Goal: Navigation & Orientation: Understand site structure

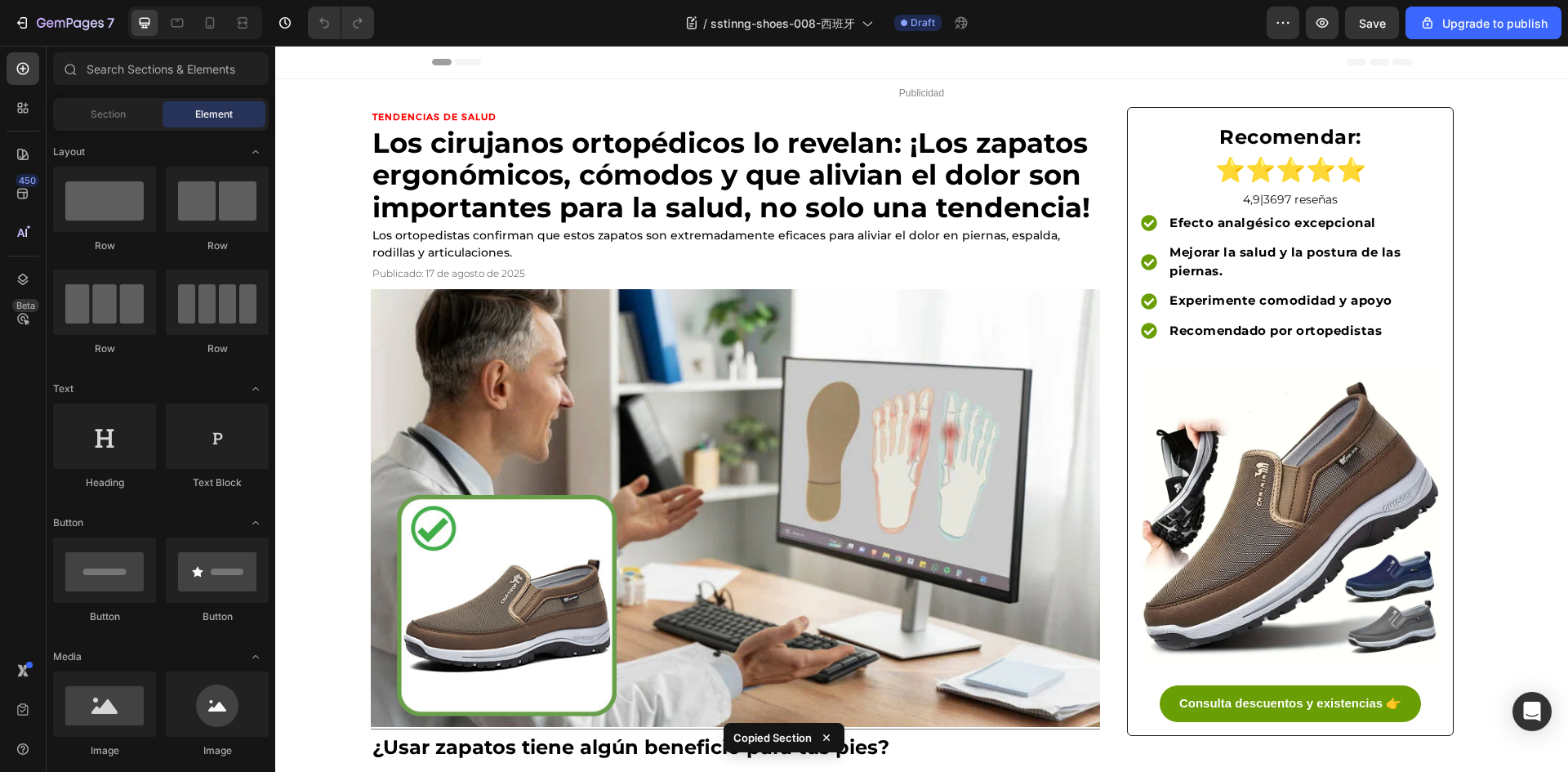
drag, startPoint x: 361, startPoint y: 89, endPoint x: 414, endPoint y: 92, distance: 53.1
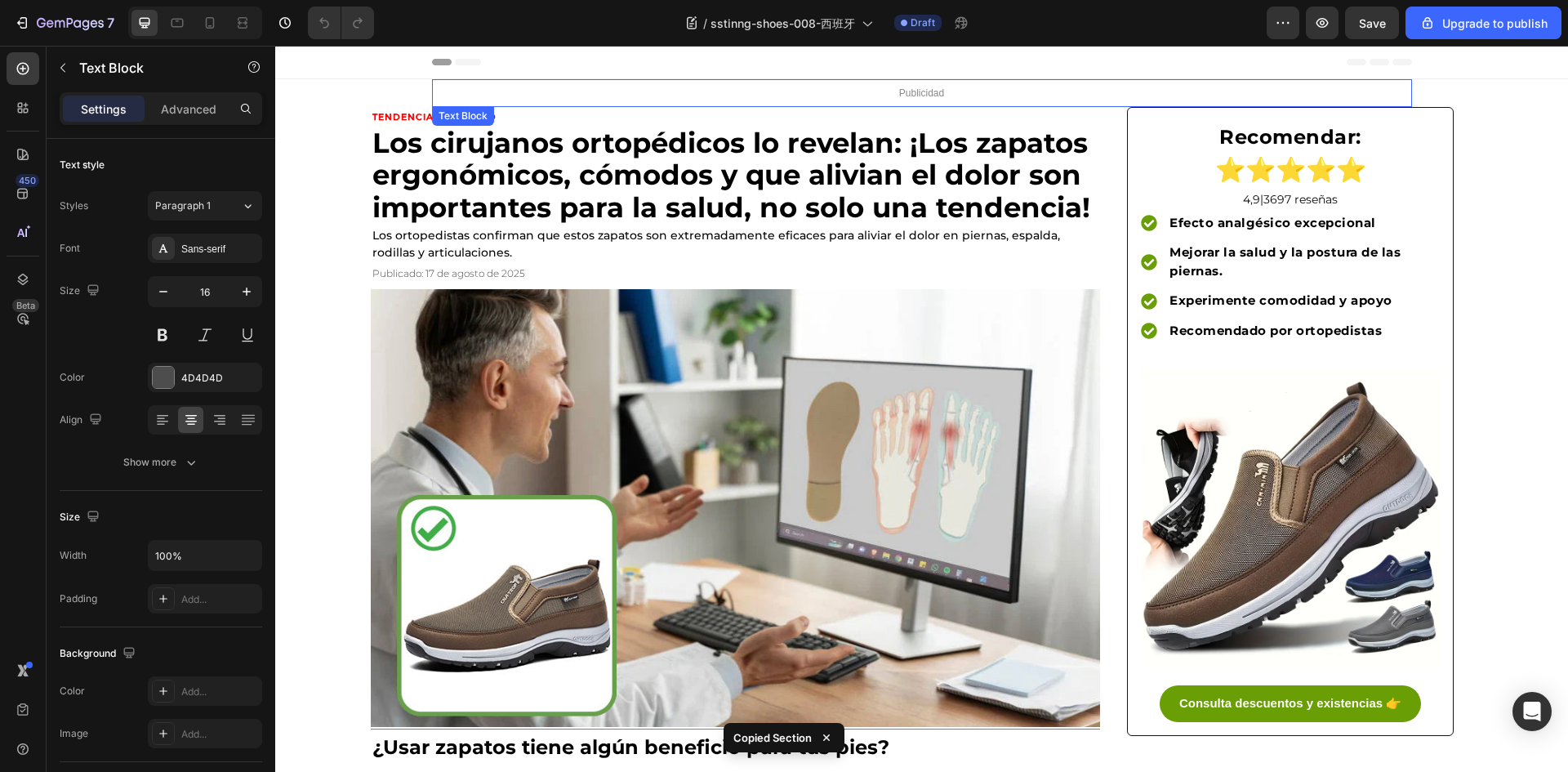
drag, startPoint x: 469, startPoint y: 85, endPoint x: 456, endPoint y: 86, distance: 13.0
click at [469, 85] on p "Publicidad" at bounding box center [921, 93] width 977 height 25
click at [20, 261] on div "450 Beta" at bounding box center [23, 353] width 33 height 602
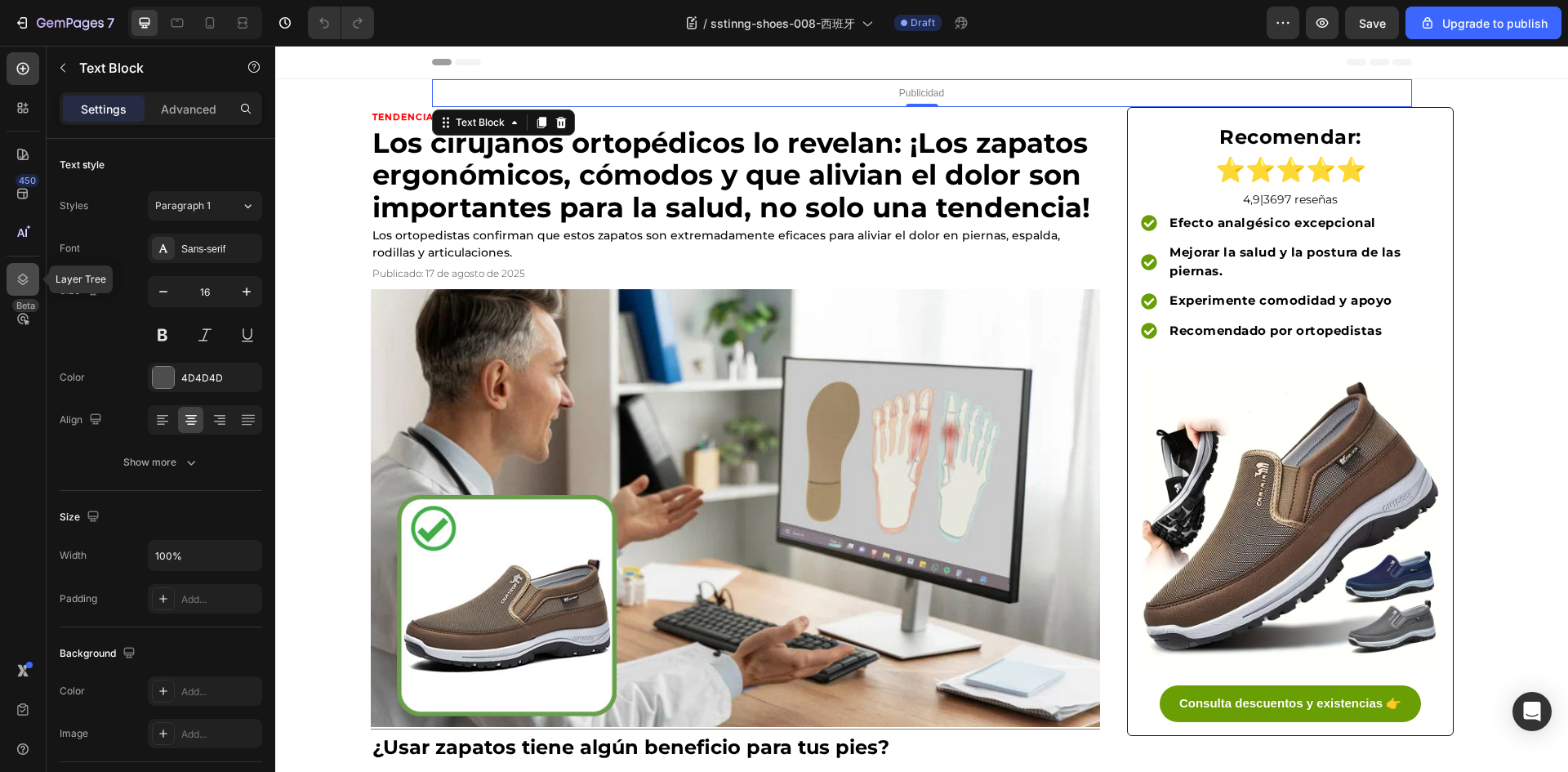
click at [21, 276] on icon at bounding box center [23, 279] width 11 height 12
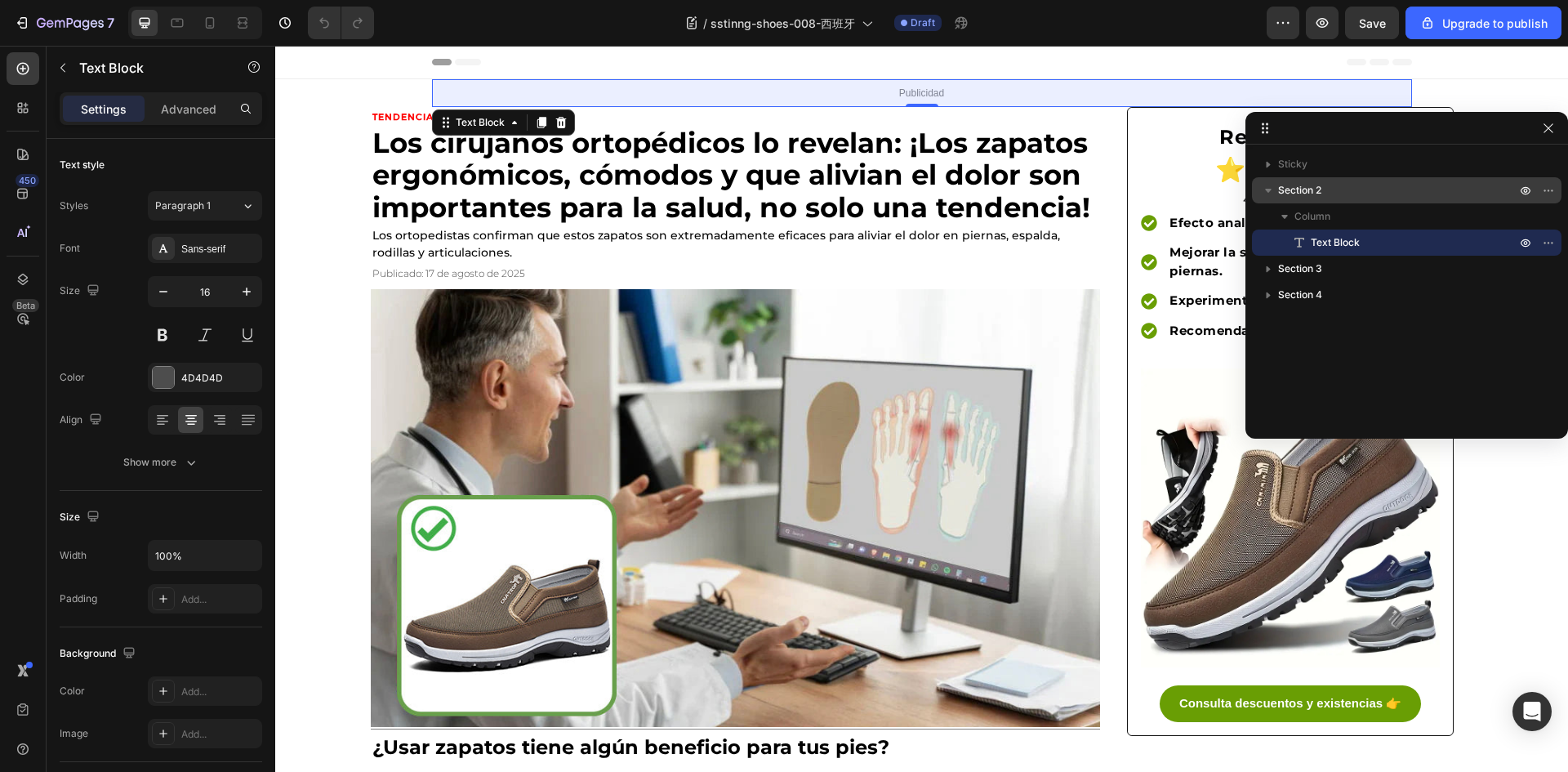
click at [1377, 194] on p "Section 2" at bounding box center [1398, 190] width 241 height 17
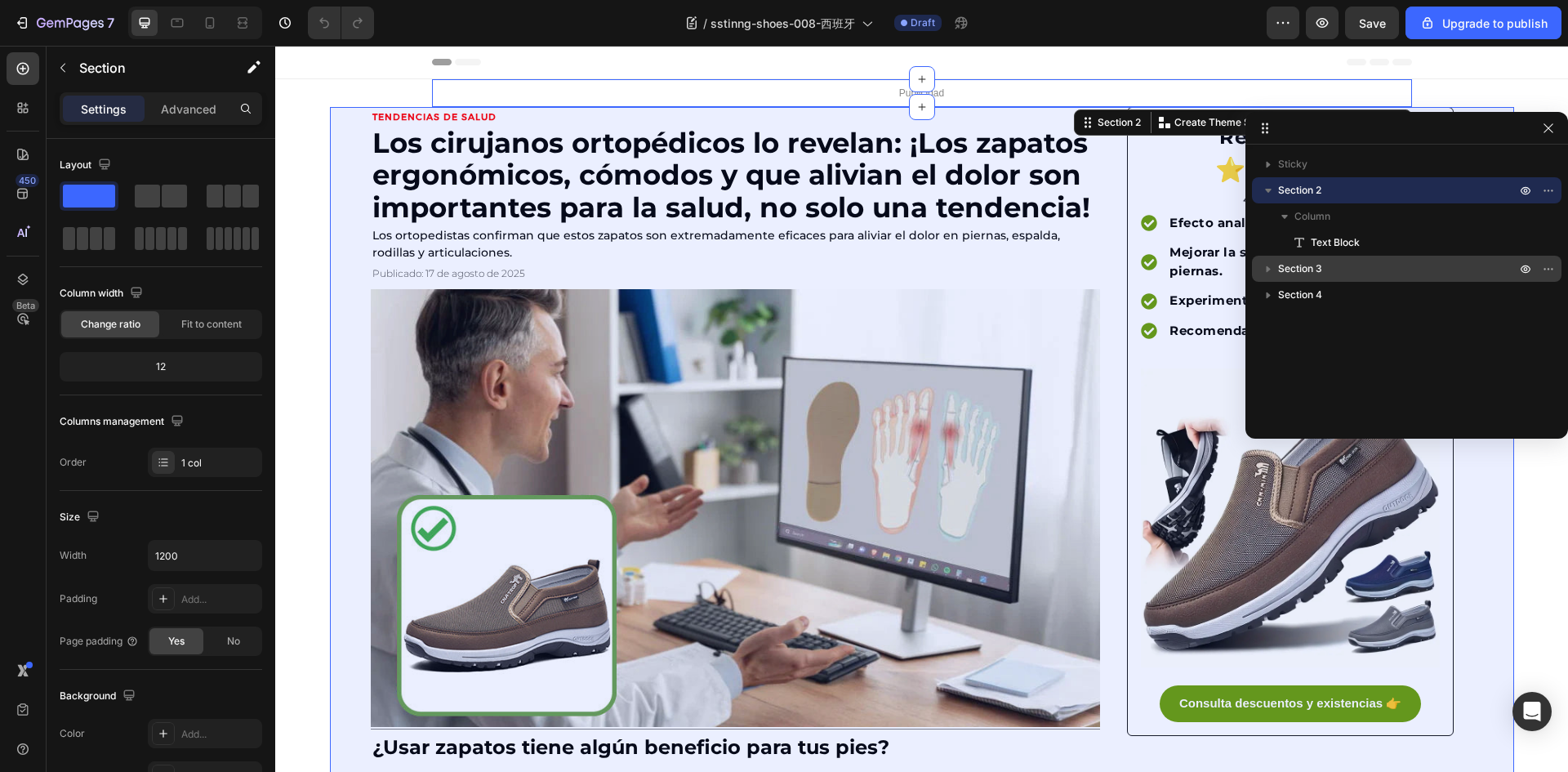
click at [1314, 261] on span "Section 3" at bounding box center [1299, 269] width 44 height 17
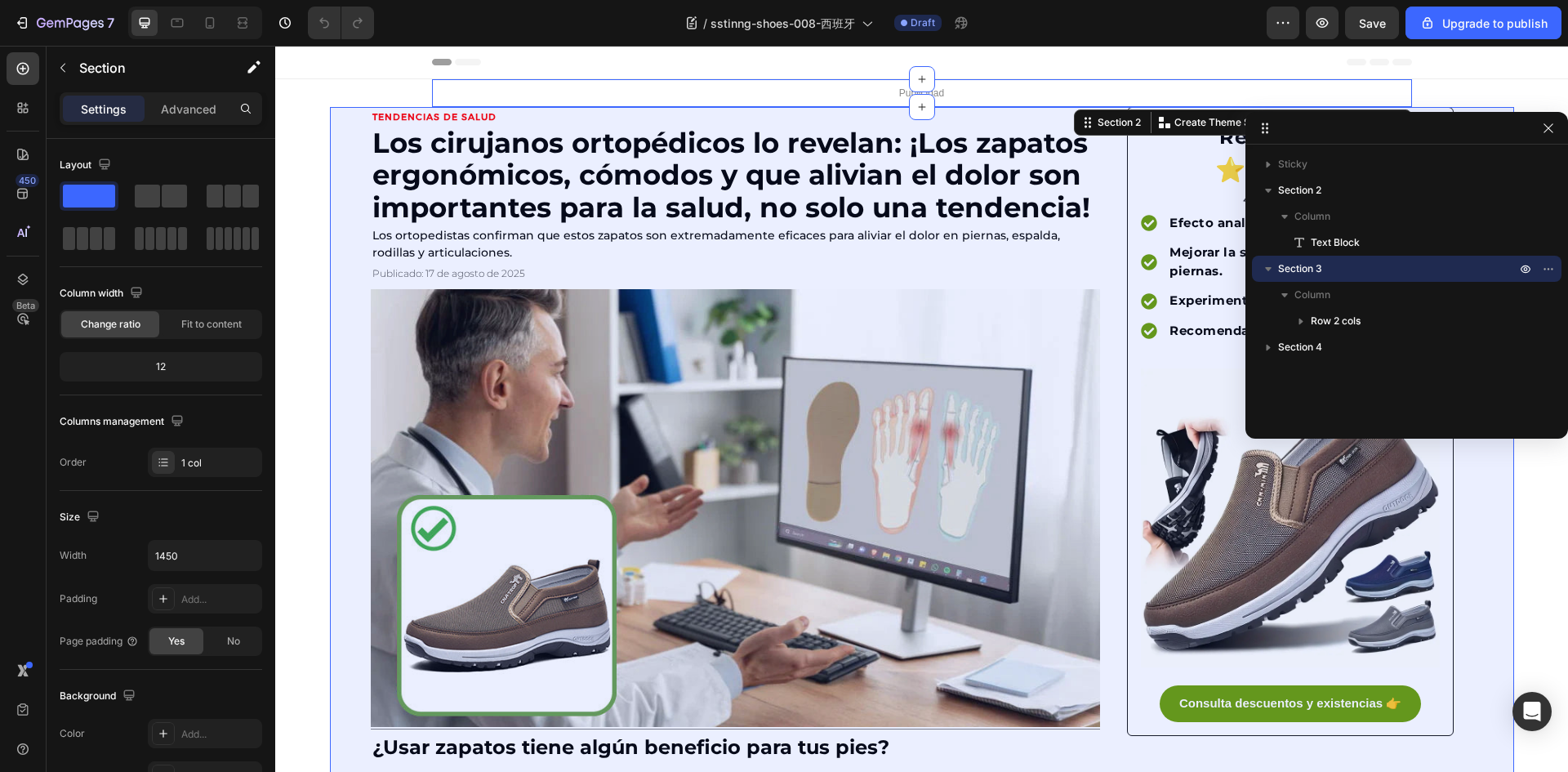
scroll to position [5, 0]
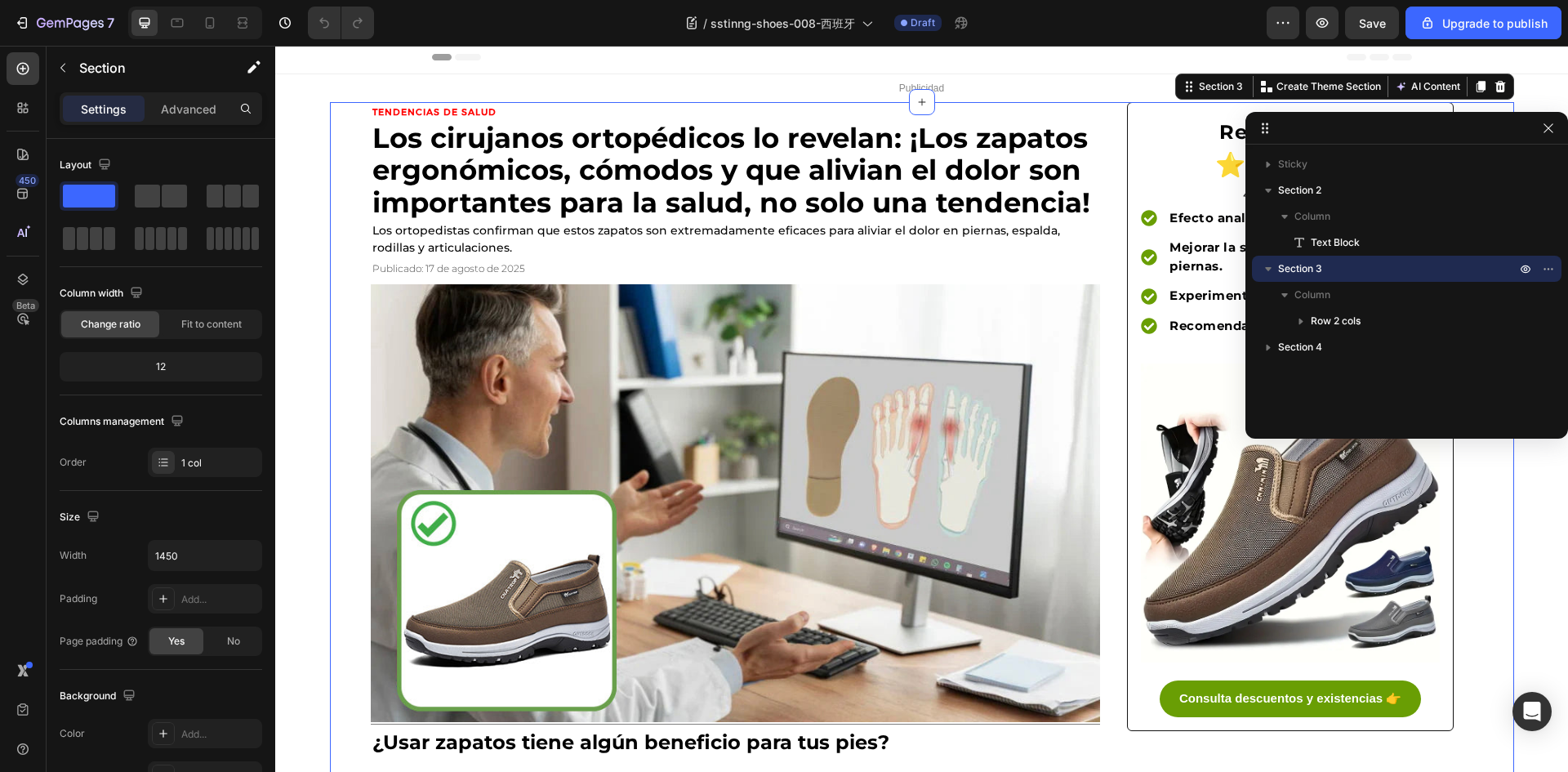
click at [1333, 353] on p "Section 4" at bounding box center [1398, 347] width 241 height 17
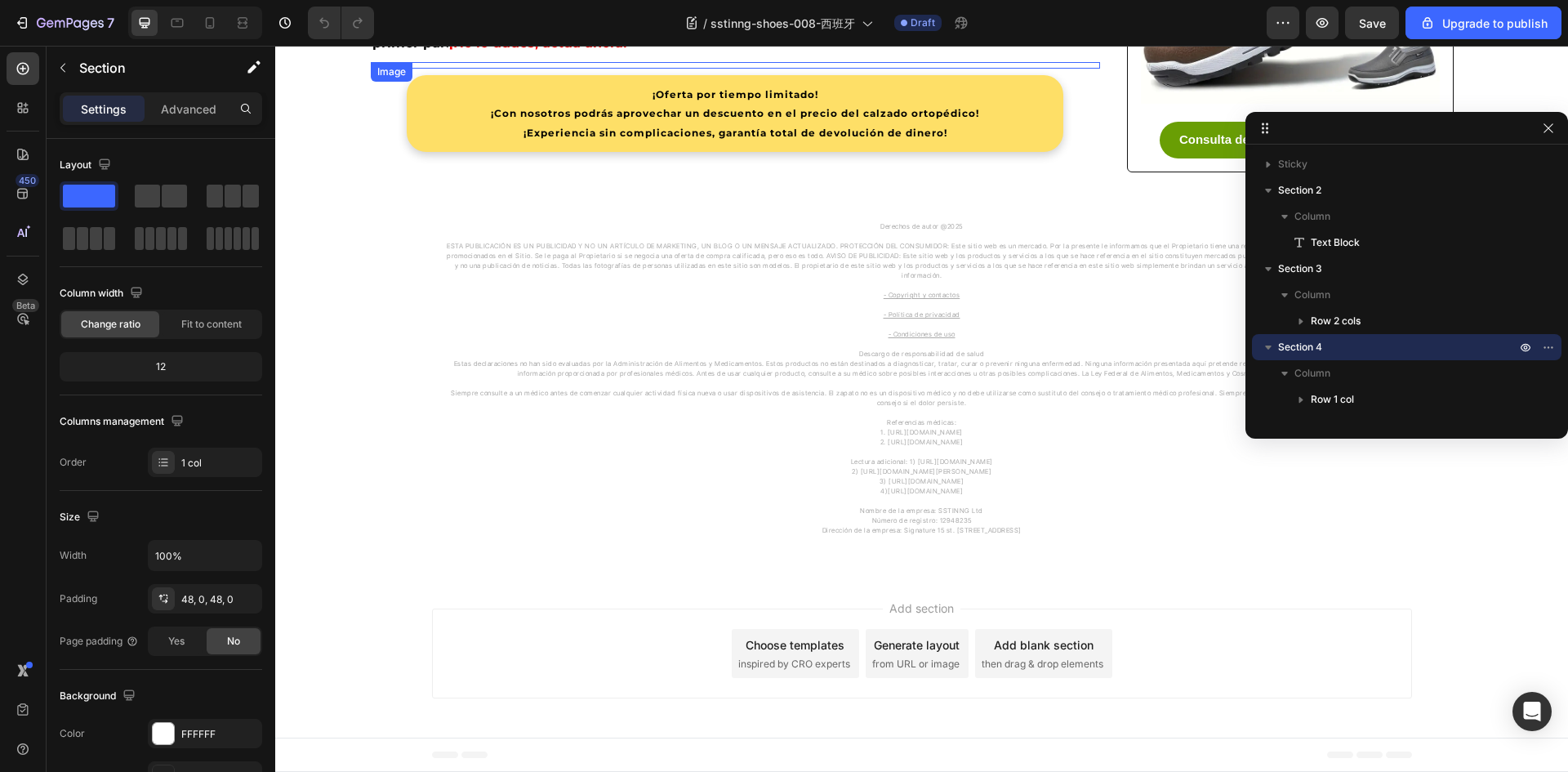
scroll to position [4924, 0]
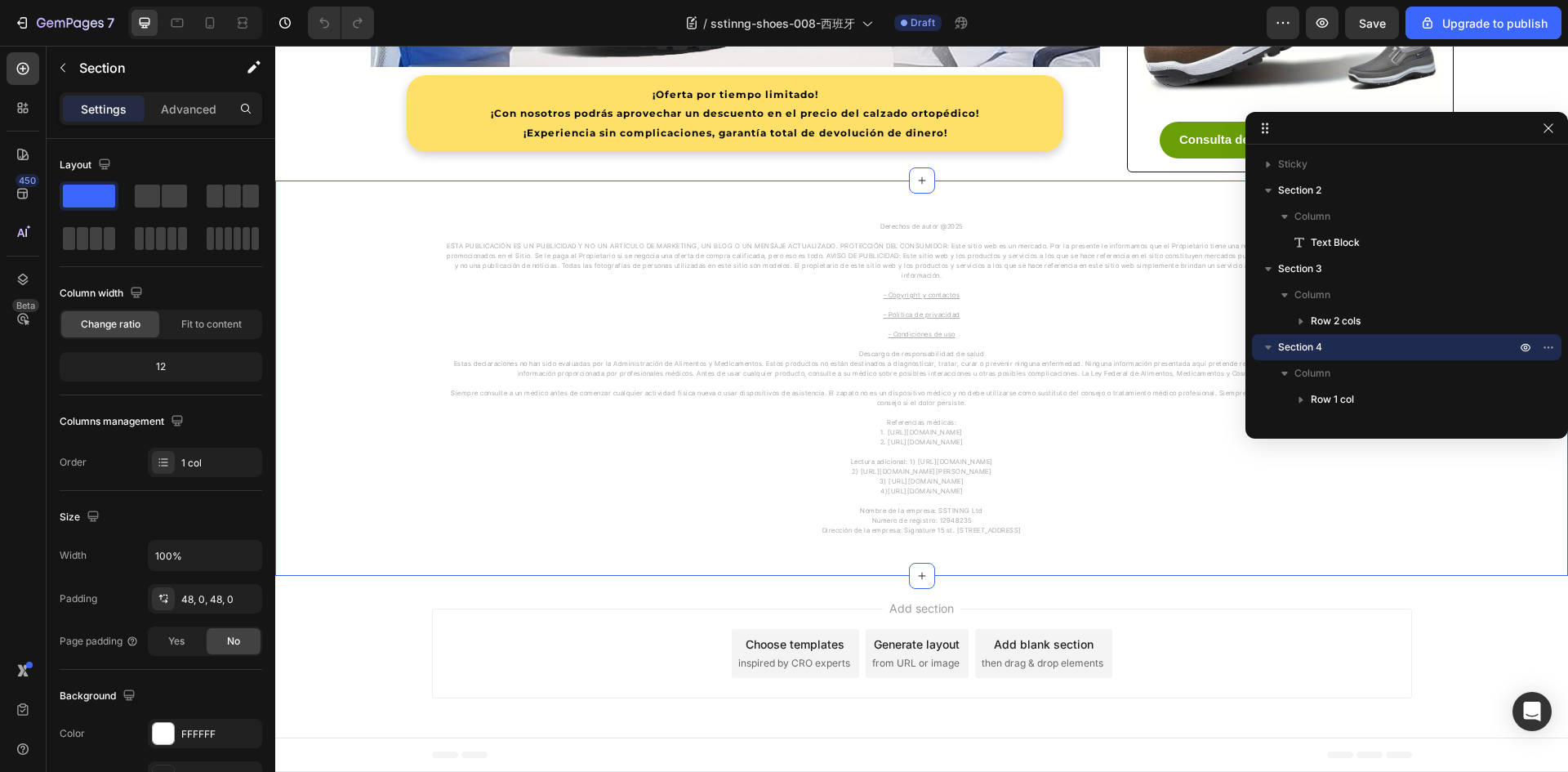
click at [315, 404] on div "Derechos de autor @2025 ESTA PUBLICACIÓN ES UN PUBLICIDAD Y NO UN ARTÍCULO DE M…" at bounding box center [921, 378] width 1293 height 317
click at [210, 21] on icon at bounding box center [209, 23] width 17 height 17
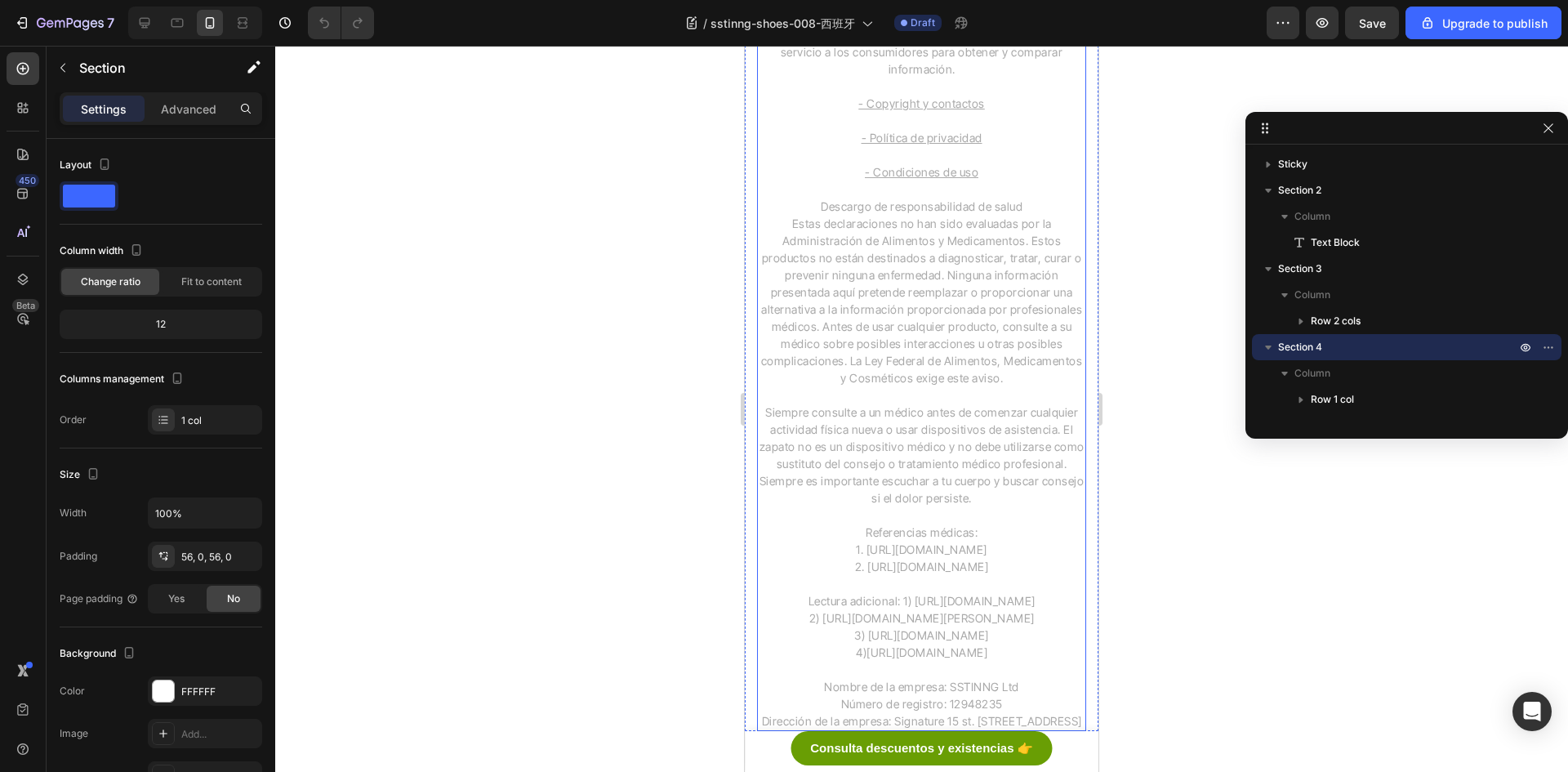
scroll to position [6494, 0]
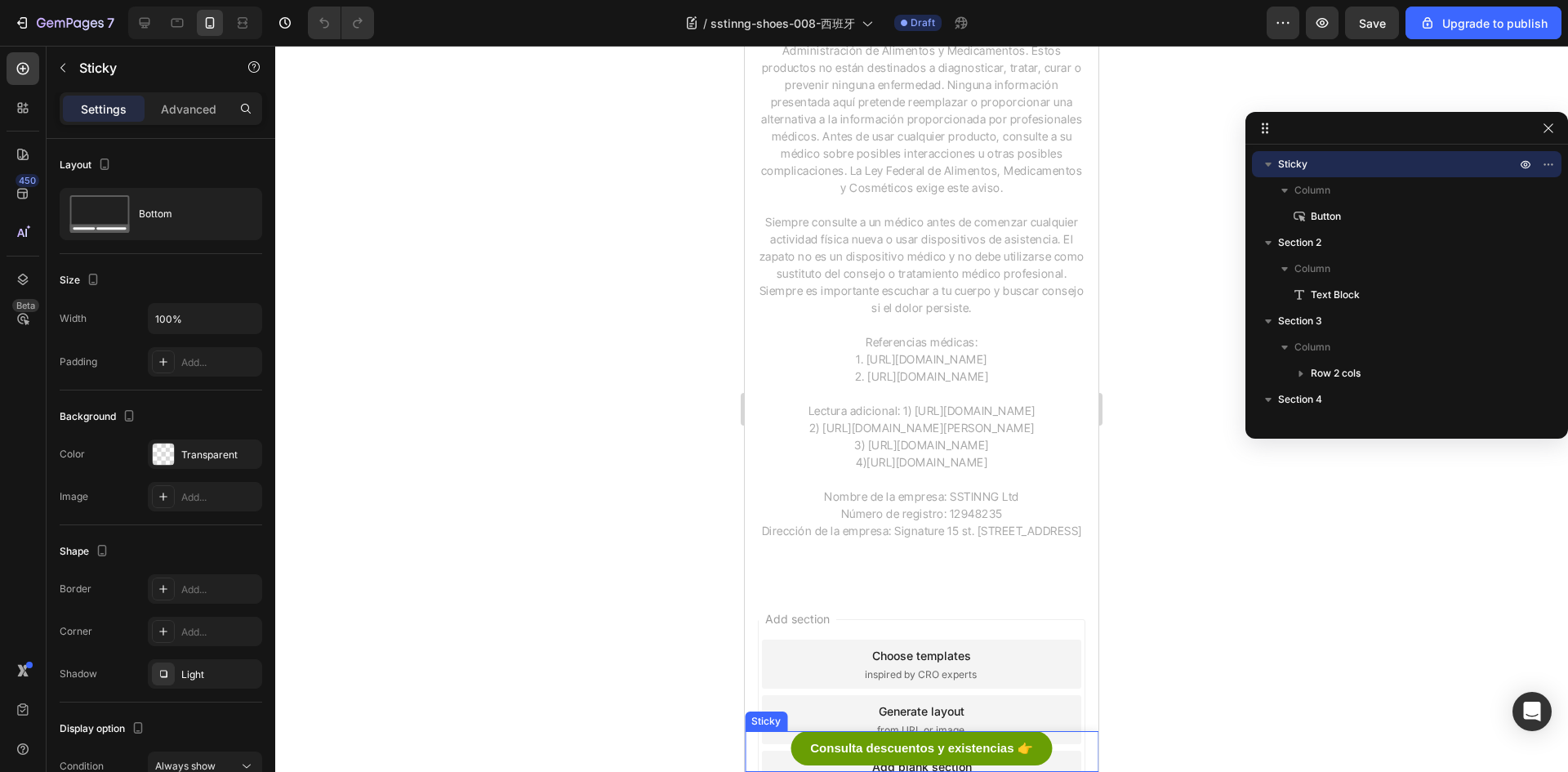
click at [763, 750] on div "Consulta descuentos y existencias 👉 Button" at bounding box center [921, 750] width 353 height 40
click at [36, 17] on div "7" at bounding box center [64, 23] width 101 height 20
